Goal: Task Accomplishment & Management: Use online tool/utility

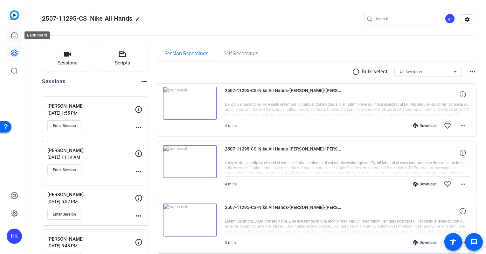
click at [13, 37] on icon at bounding box center [14, 35] width 8 height 8
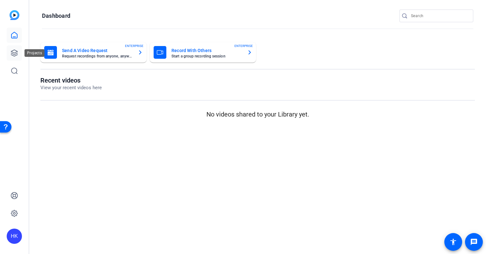
click at [15, 56] on icon at bounding box center [14, 53] width 6 height 6
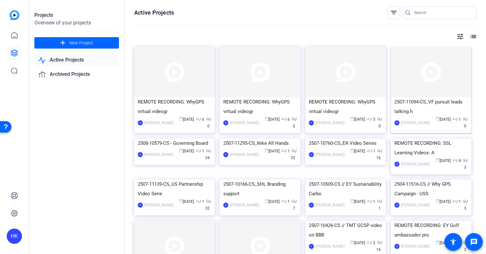
click at [436, 99] on div "2507-11094-CS_VF pursuit leads talking h" at bounding box center [430, 106] width 73 height 19
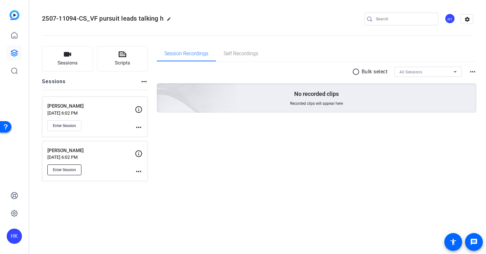
click at [66, 170] on span "Enter Session" at bounding box center [64, 169] width 23 height 5
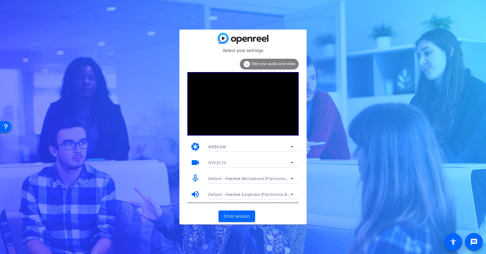
click at [290, 145] on icon at bounding box center [292, 147] width 8 height 8
click at [270, 159] on mat-option "WEBCAM" at bounding box center [250, 159] width 95 height 10
click at [231, 217] on span "Enter session" at bounding box center [236, 216] width 26 height 7
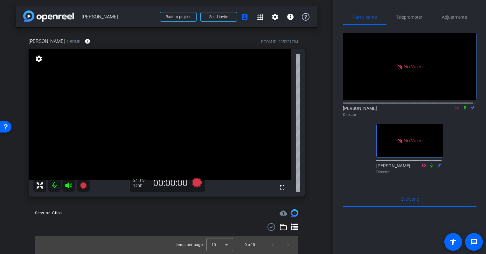
click at [34, 60] on div "settings" at bounding box center [38, 59] width 11 height 11
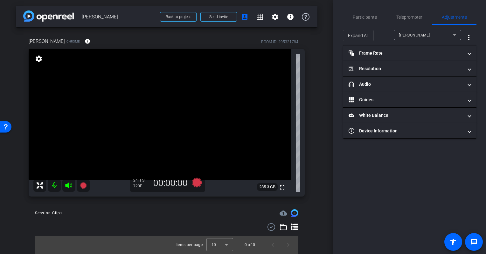
click at [40, 59] on mat-icon "settings" at bounding box center [38, 59] width 9 height 8
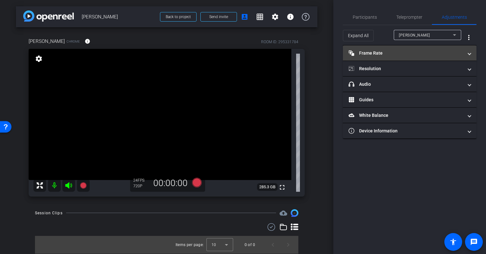
click at [402, 54] on mat-panel-title "Frame Rate Frame Rate" at bounding box center [405, 53] width 114 height 7
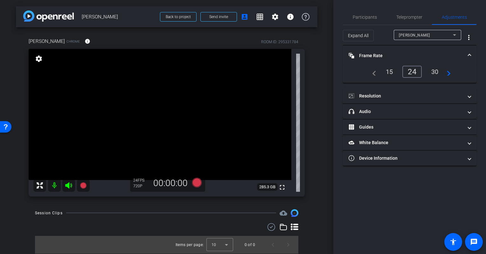
click at [437, 70] on div "30" at bounding box center [434, 71] width 17 height 11
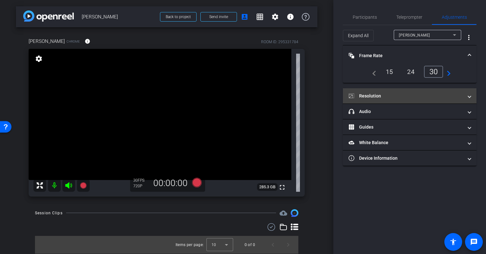
click at [404, 94] on mat-panel-title "Resolution" at bounding box center [405, 96] width 114 height 7
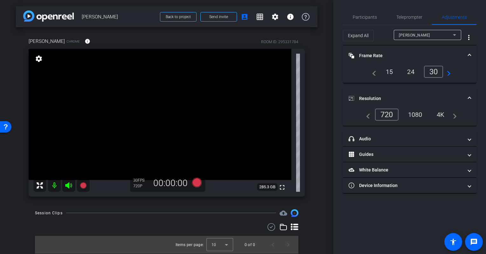
click at [416, 112] on div "1080" at bounding box center [415, 114] width 24 height 11
click at [358, 15] on span "Participants" at bounding box center [364, 17] width 24 height 4
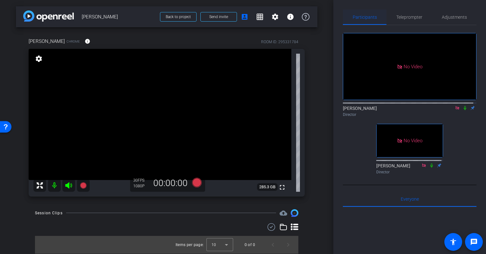
click at [361, 16] on span "Participants" at bounding box center [364, 17] width 24 height 4
click at [82, 184] on icon at bounding box center [83, 185] width 6 height 6
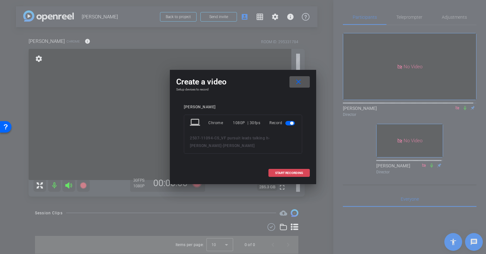
click at [280, 172] on span "START RECORDING" at bounding box center [289, 173] width 28 height 3
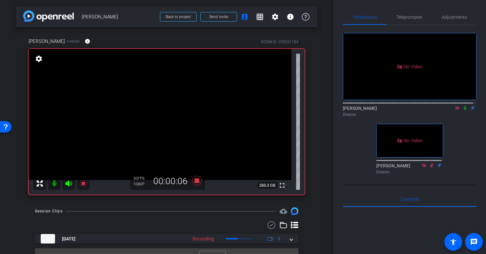
click at [462, 106] on icon at bounding box center [464, 108] width 5 height 4
click at [463, 108] on icon at bounding box center [464, 108] width 5 height 4
click at [462, 107] on icon at bounding box center [464, 108] width 5 height 4
click at [462, 108] on icon at bounding box center [464, 108] width 5 height 4
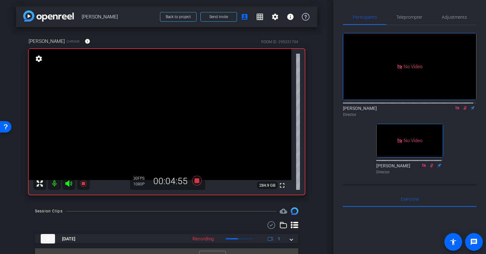
click at [463, 106] on icon at bounding box center [464, 108] width 3 height 4
click at [196, 181] on icon at bounding box center [197, 181] width 10 height 10
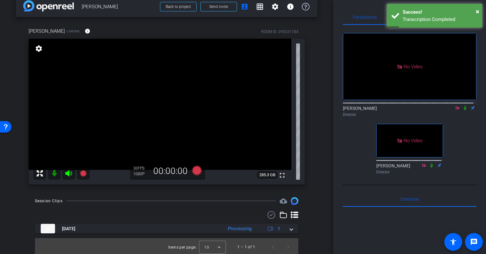
scroll to position [9, 0]
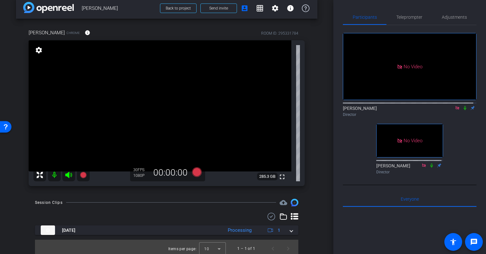
drag, startPoint x: 318, startPoint y: 150, endPoint x: 314, endPoint y: 185, distance: 35.5
click at [314, 185] on div "[PERSON_NAME] Israel Chrome info ROOM ID: 295331784 fullscreen settings 285.3 G…" at bounding box center [166, 106] width 301 height 174
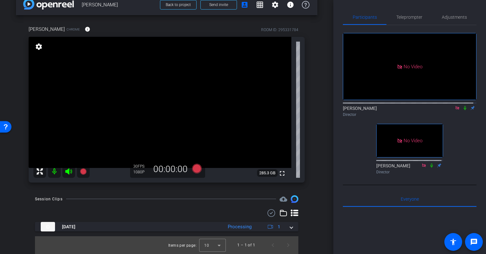
scroll to position [0, 0]
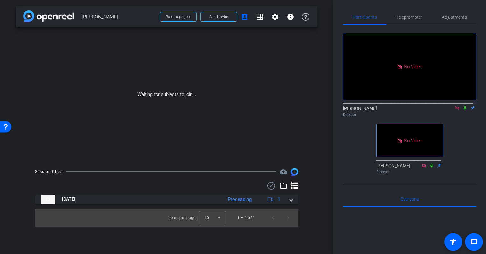
click at [316, 174] on div "Session Clips cloud_upload [DATE] Processing 1 Items per page: 10 1 – 1 of 1" at bounding box center [166, 197] width 301 height 59
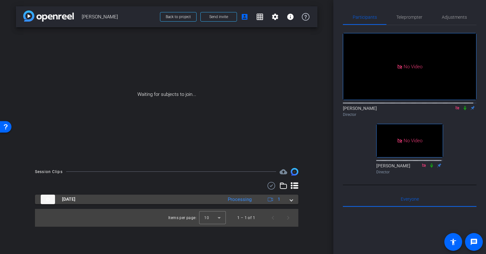
click at [292, 198] on span at bounding box center [291, 199] width 3 height 7
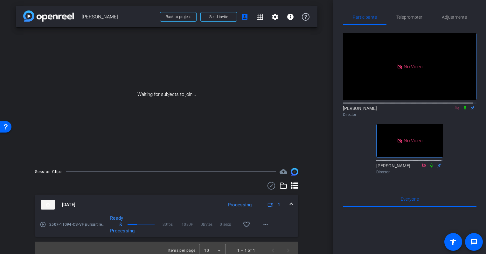
click at [290, 204] on span at bounding box center [291, 204] width 3 height 7
